Goal: Transaction & Acquisition: Purchase product/service

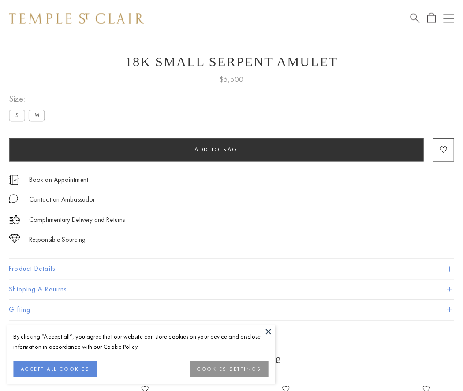
scroll to position [11, 0]
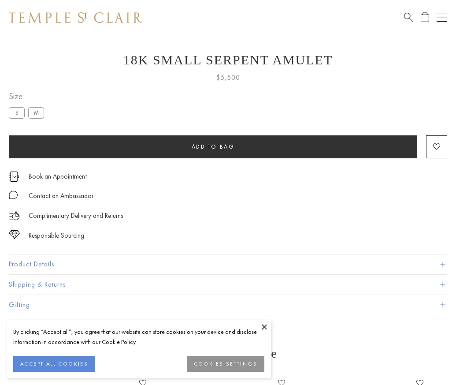
click at [213, 146] on span "Add to bag" at bounding box center [213, 146] width 43 height 7
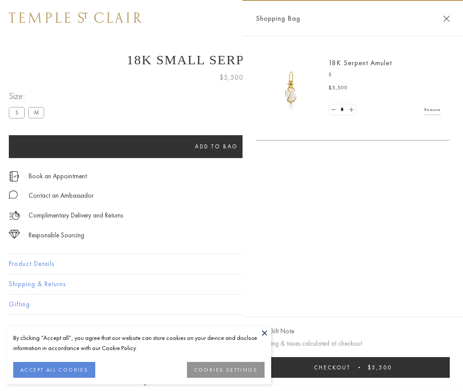
click at [352, 367] on button "Checkout $5,500" at bounding box center [353, 367] width 194 height 21
